Goal: Task Accomplishment & Management: Use online tool/utility

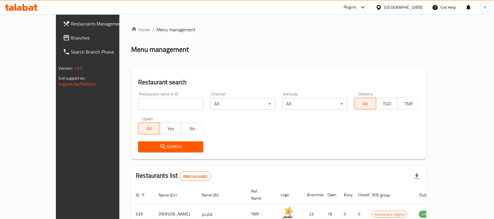
click at [71, 37] on span "Branches" at bounding box center [102, 37] width 63 height 7
click at [138, 107] on input "search" at bounding box center [170, 104] width 65 height 12
paste input "773766"
type input "773766"
paste input "773766"
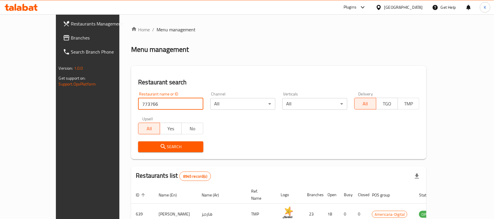
type input "773766"
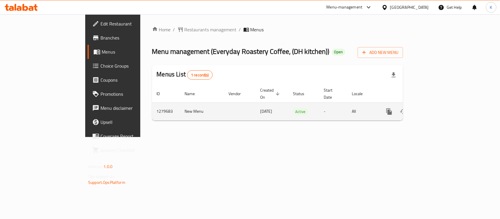
click at [439, 111] on link "enhanced table" at bounding box center [431, 112] width 14 height 14
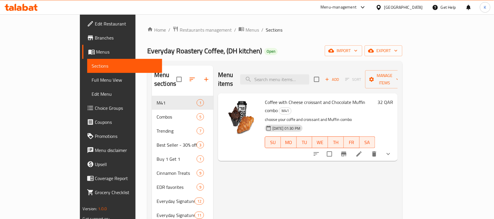
drag, startPoint x: 462, startPoint y: 87, endPoint x: 460, endPoint y: 83, distance: 4.3
click at [398, 93] on div "Coffee with Cheese croissant and Chocolate Muffin combo M41 choose your coffe a…" at bounding box center [308, 127] width 180 height 68
click at [398, 81] on div "Menu items Add Sort Manage items" at bounding box center [308, 80] width 180 height 28
click at [405, 79] on button "Manage items" at bounding box center [385, 79] width 39 height 18
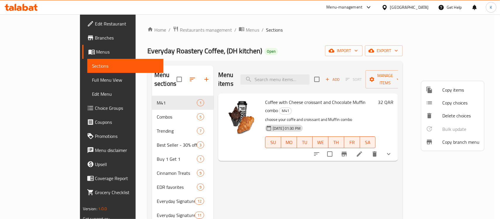
click at [462, 144] on span "Copy branch menu" at bounding box center [460, 142] width 37 height 7
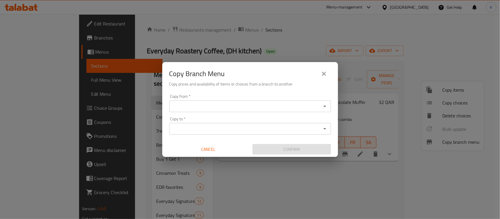
click at [259, 103] on input "Copy from   *" at bounding box center [245, 106] width 149 height 8
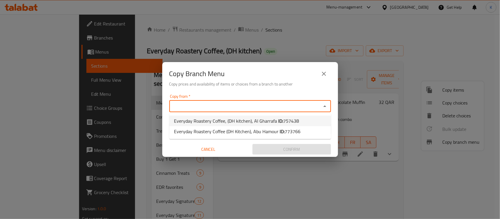
drag, startPoint x: 249, startPoint y: 120, endPoint x: 251, endPoint y: 125, distance: 5.4
click at [250, 122] on span "Everyday Roastery Coffee, (DH kitchen), Al Gharrafa ID: 757438" at bounding box center [236, 120] width 125 height 7
type input "Everyday Roastery Coffee, (DH kitchen), Al Gharrafa"
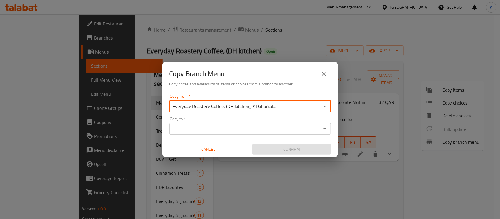
click at [252, 130] on input "Copy to   *" at bounding box center [245, 129] width 149 height 8
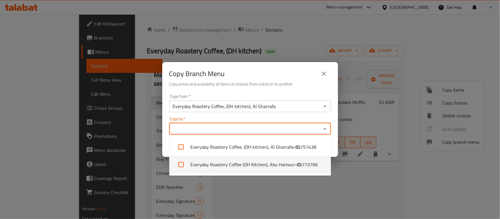
click at [256, 164] on li "Everyday Roastery Coffee (DH Kitchen), Abu Hamour - ID: 773766" at bounding box center [250, 165] width 162 height 18
checkbox input "true"
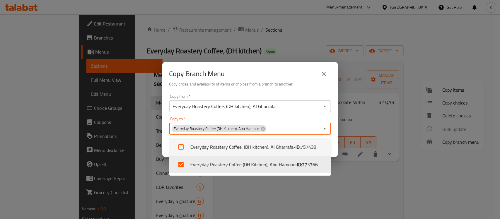
click at [271, 81] on h6 "Copy prices and availability of items or choices from a branch to another" at bounding box center [250, 84] width 162 height 6
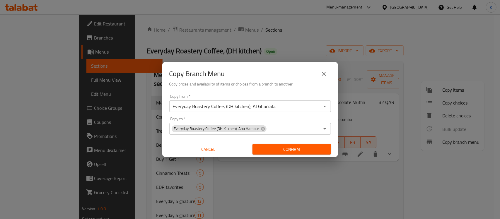
click at [294, 153] on span "Confirm" at bounding box center [291, 149] width 69 height 7
